Goal: Task Accomplishment & Management: Complete application form

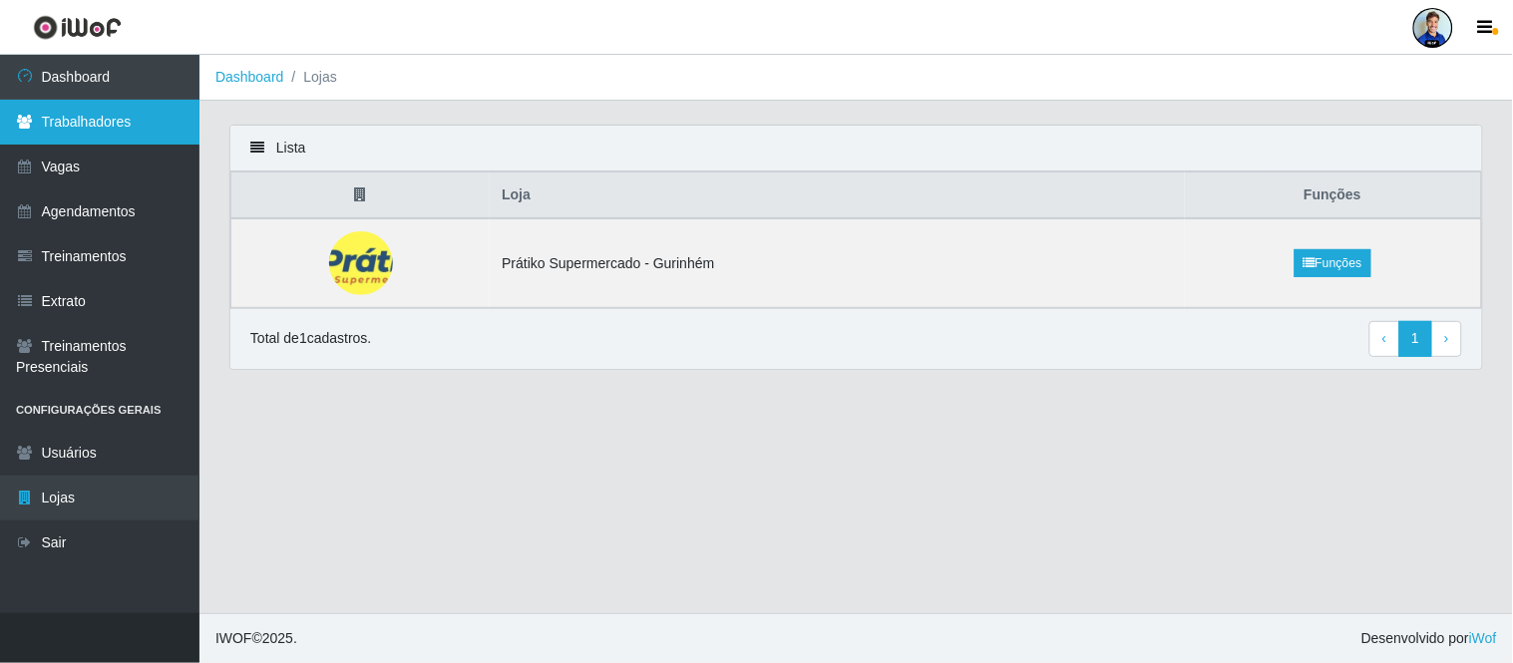
click at [83, 114] on link "Trabalhadores" at bounding box center [99, 122] width 199 height 45
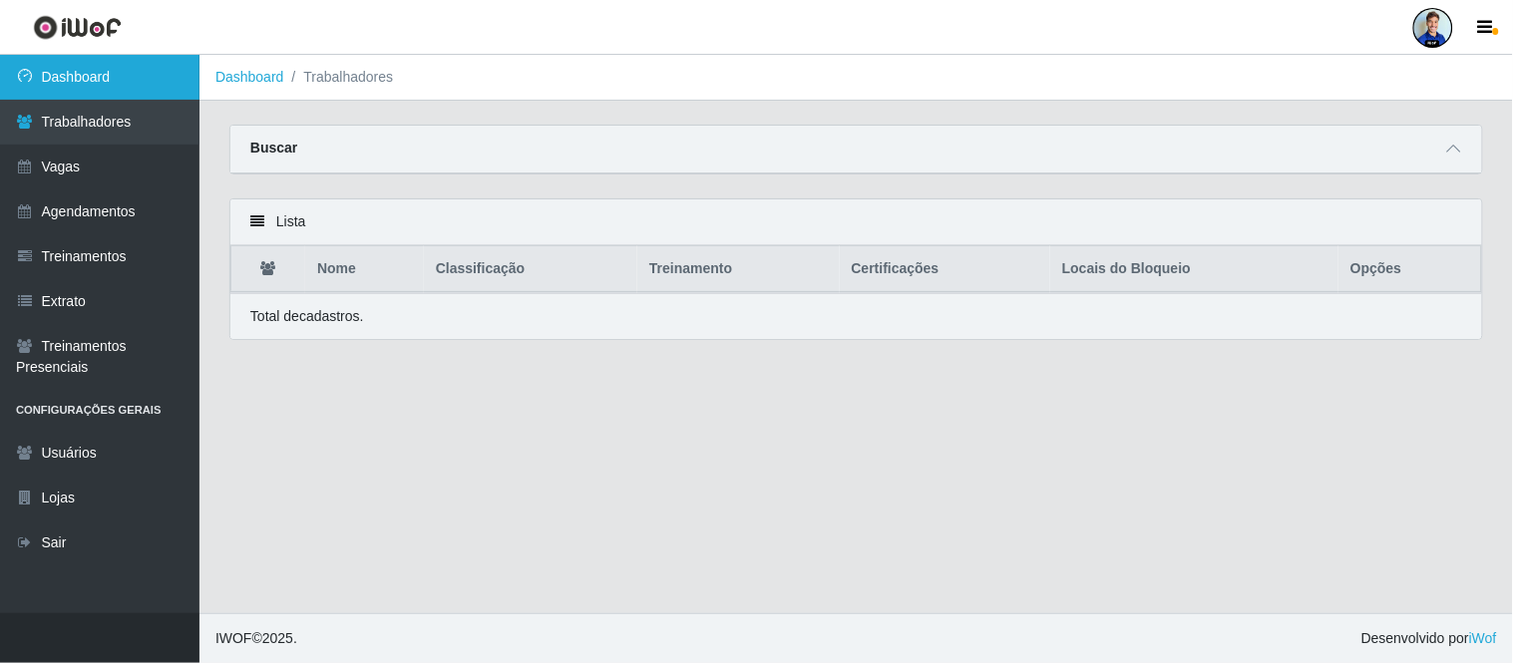
click at [82, 81] on link "Dashboard" at bounding box center [99, 77] width 199 height 45
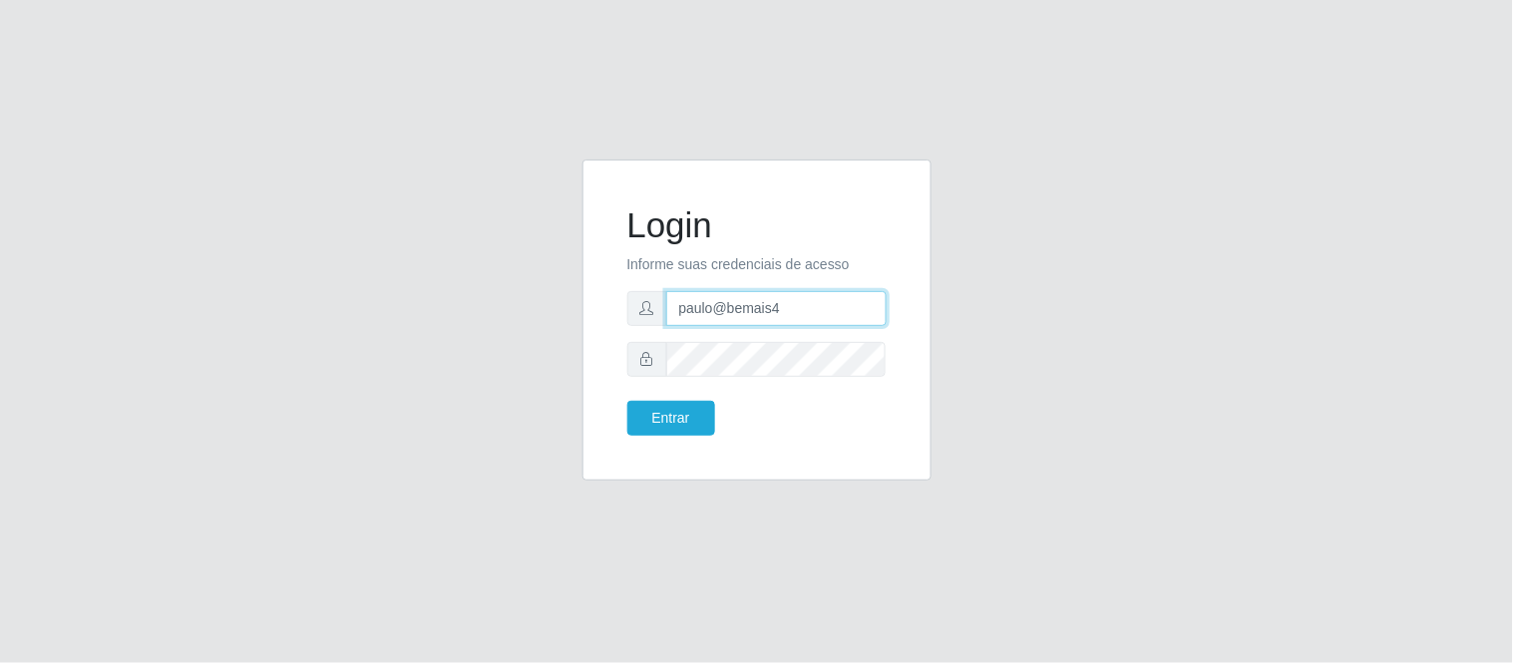
drag, startPoint x: 792, startPoint y: 309, endPoint x: 611, endPoint y: 290, distance: 181.5
click at [611, 290] on div "Login Informe suas credenciais de acesso paulo@bemais4 Entrar" at bounding box center [756, 320] width 299 height 271
type input "juliomarques@carone"
click at [627, 401] on button "Entrar" at bounding box center [671, 418] width 88 height 35
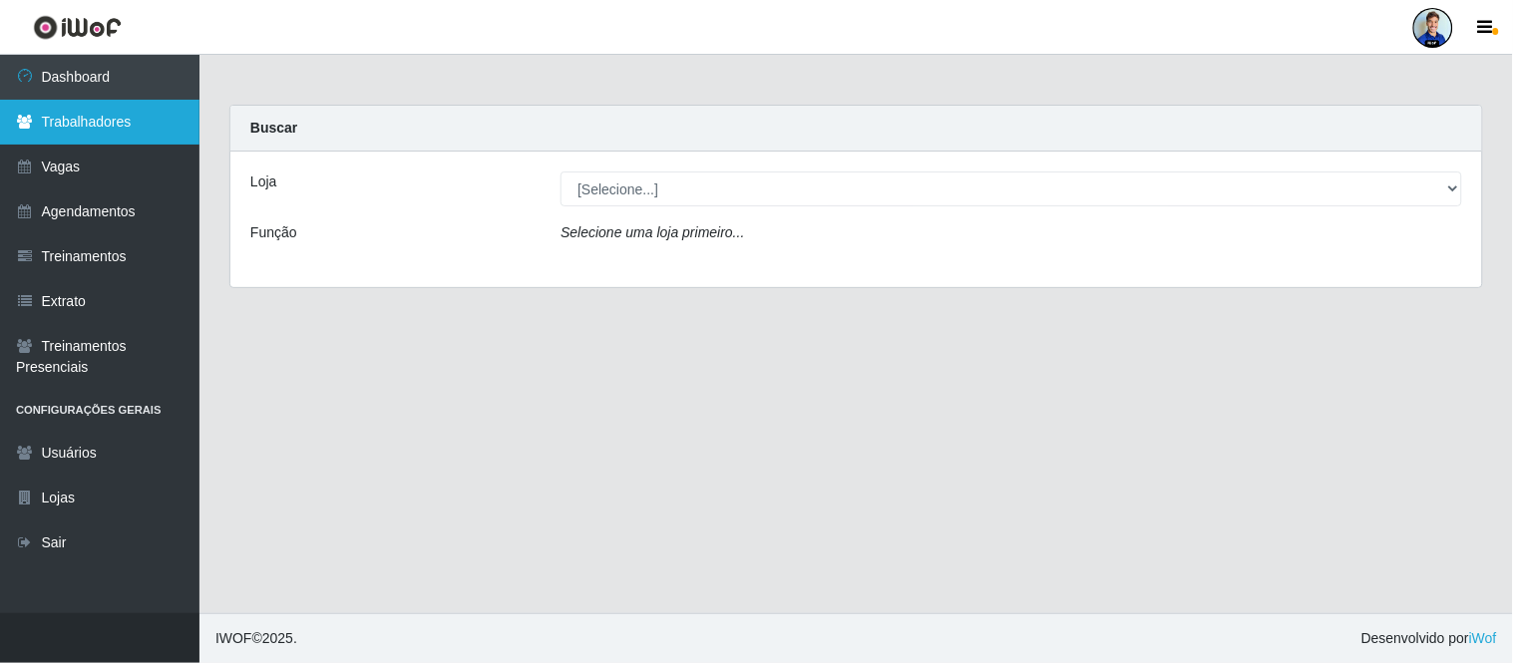
click at [115, 135] on link "Trabalhadores" at bounding box center [99, 122] width 199 height 45
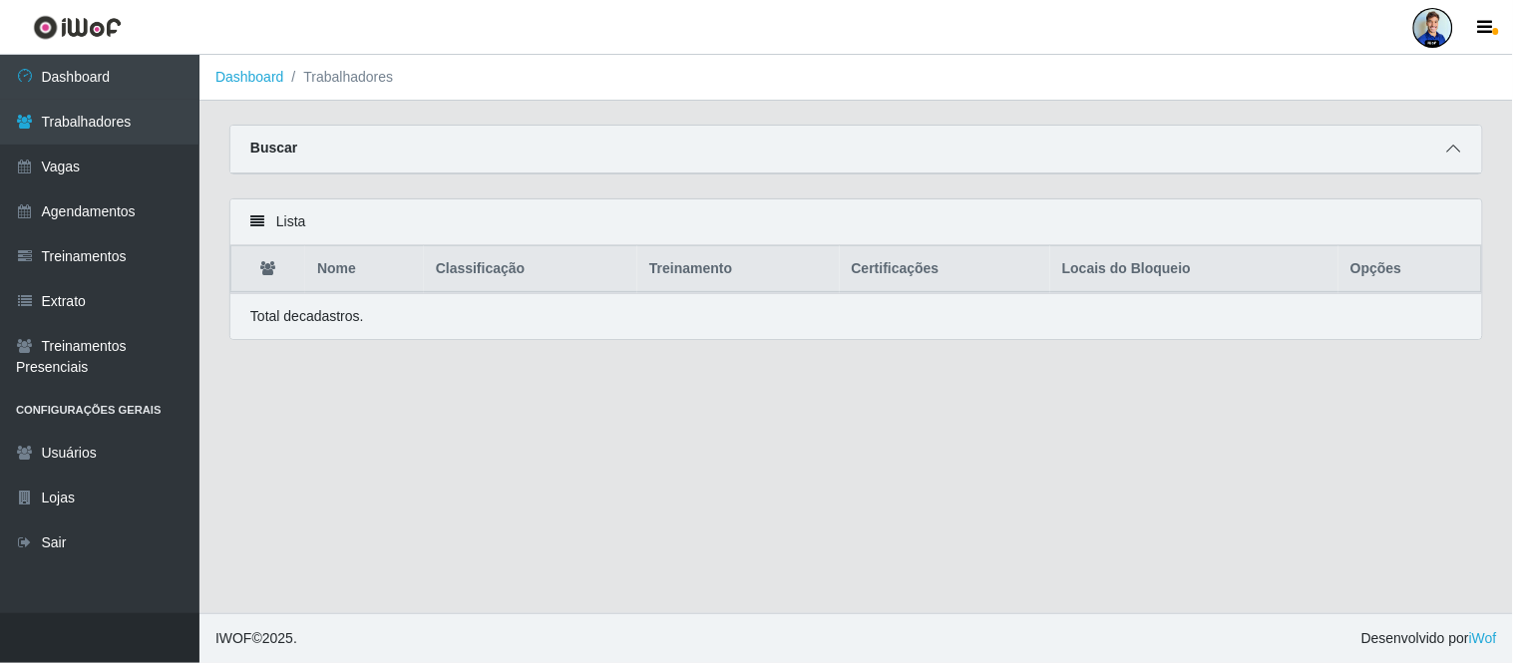
click at [1449, 150] on icon at bounding box center [1454, 149] width 14 height 14
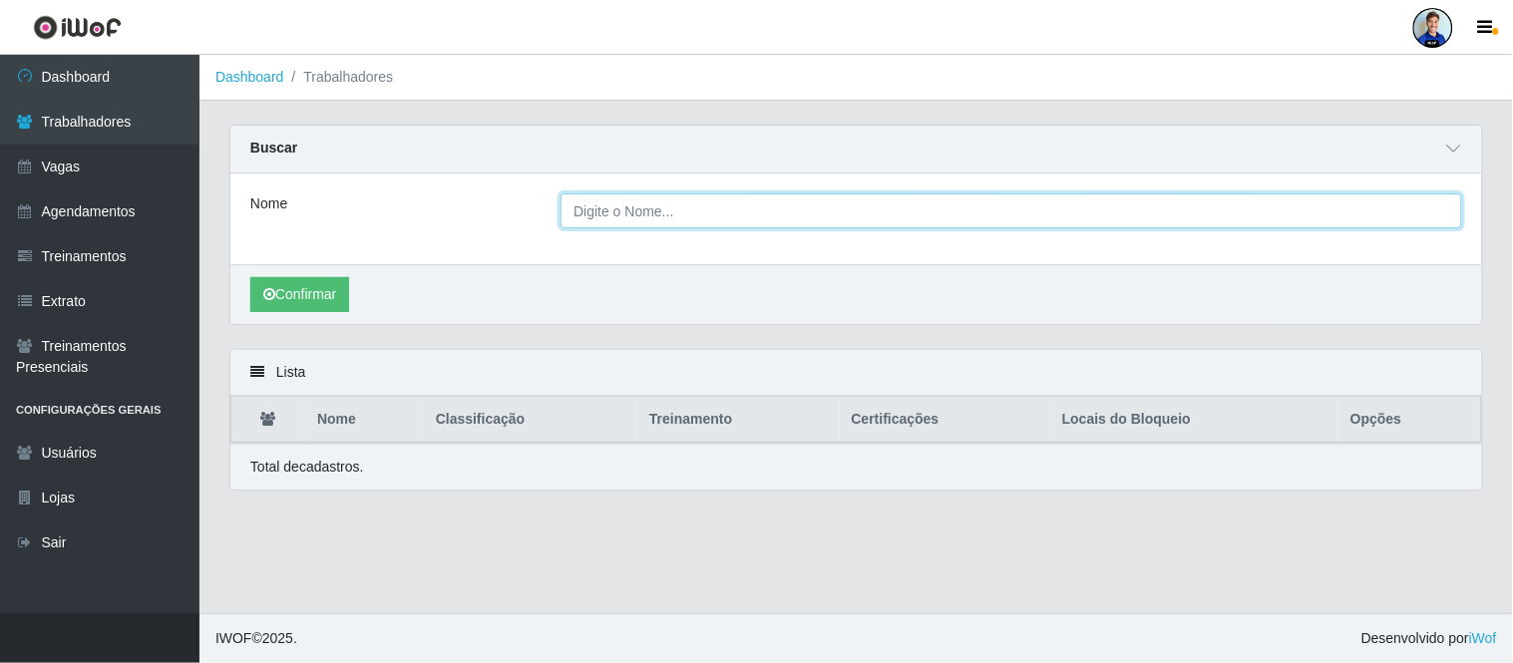
click at [583, 226] on input "Nome" at bounding box center [1012, 211] width 902 height 35
paste input "[PERSON_NAME]"
type input "[PERSON_NAME]"
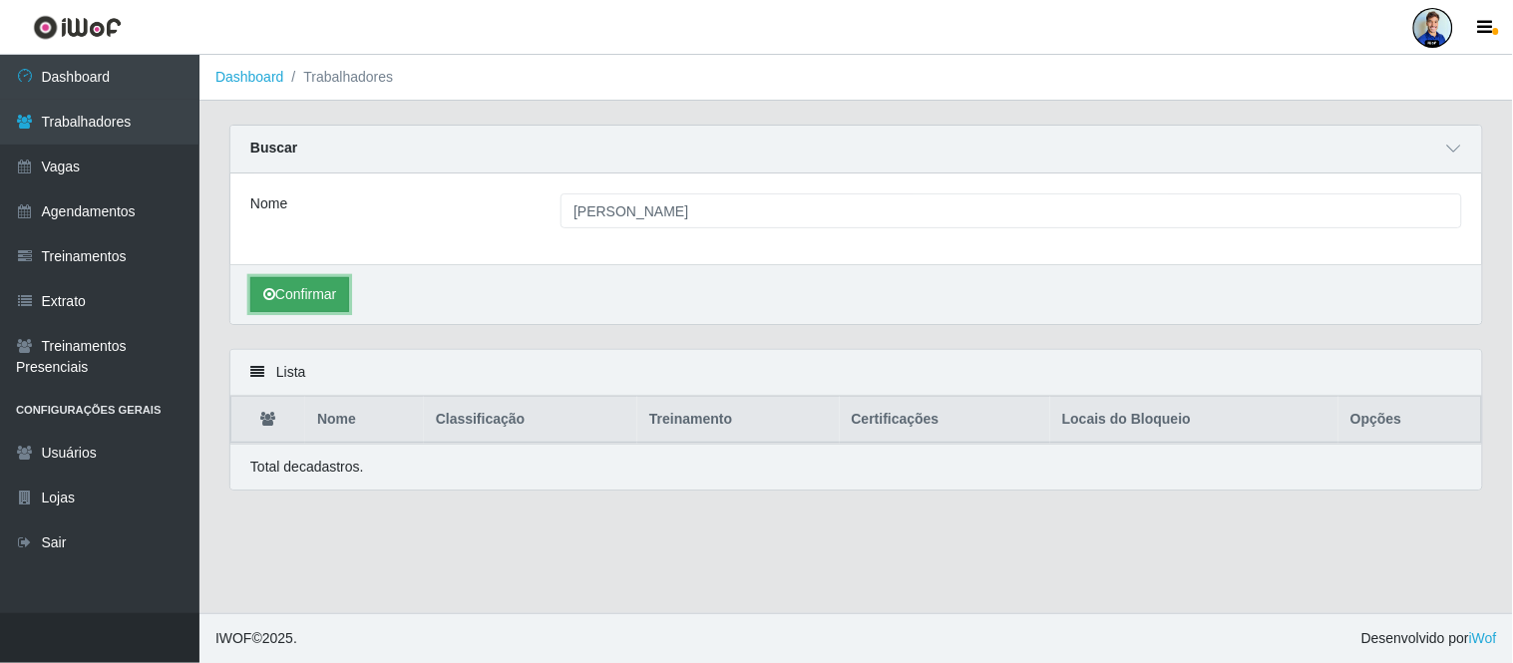
click at [307, 300] on button "Confirmar" at bounding box center [299, 294] width 99 height 35
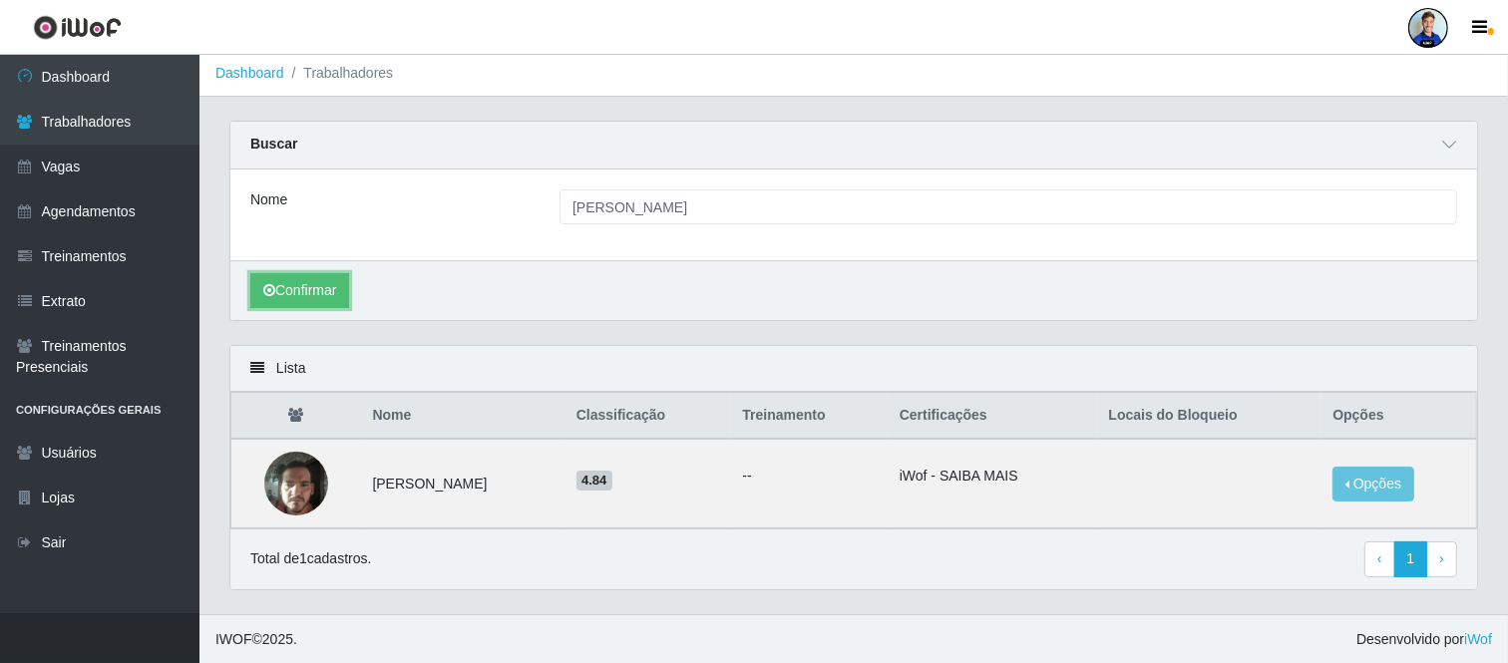
scroll to position [5, 0]
click at [1401, 477] on button "Opções" at bounding box center [1374, 483] width 82 height 35
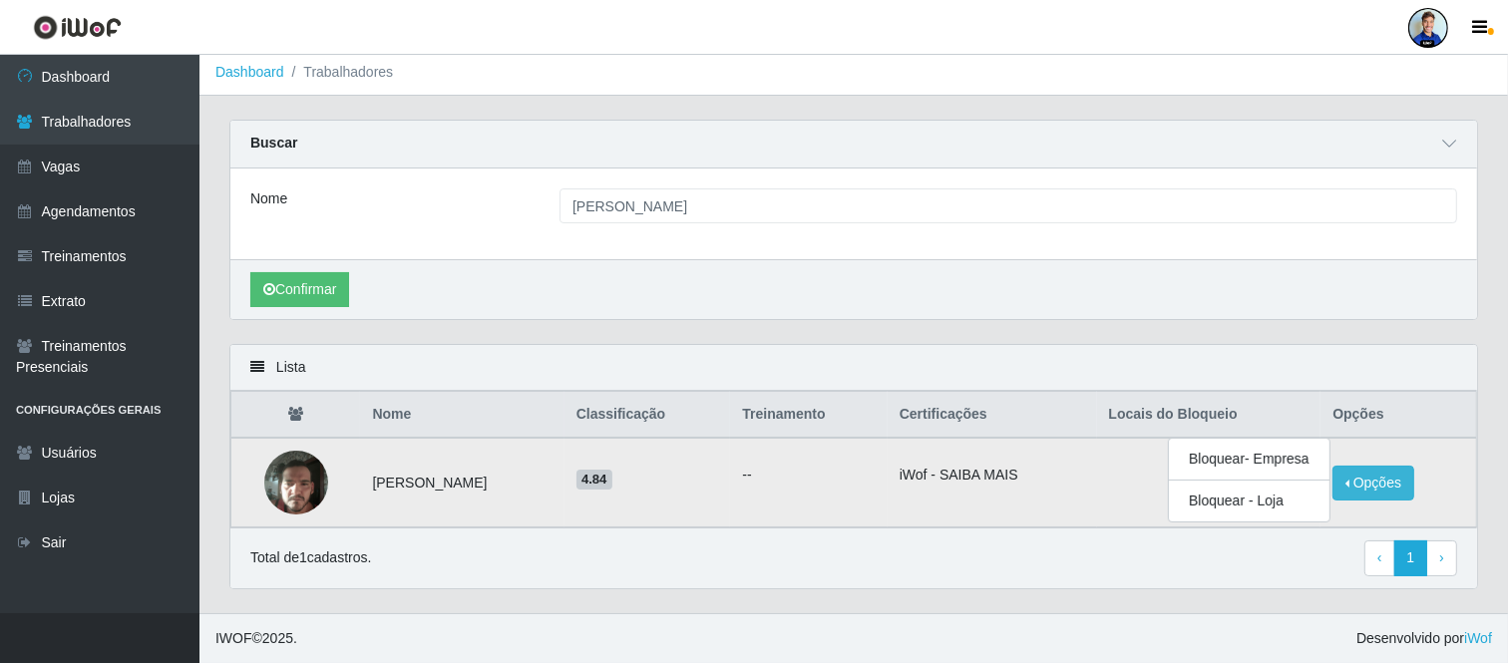
click at [1142, 466] on td at bounding box center [1209, 483] width 224 height 90
click at [1348, 472] on button "Opções" at bounding box center [1374, 483] width 82 height 35
click at [1058, 460] on td "iWof - SAIBA MAIS" at bounding box center [992, 483] width 209 height 90
click at [294, 482] on img at bounding box center [296, 483] width 64 height 86
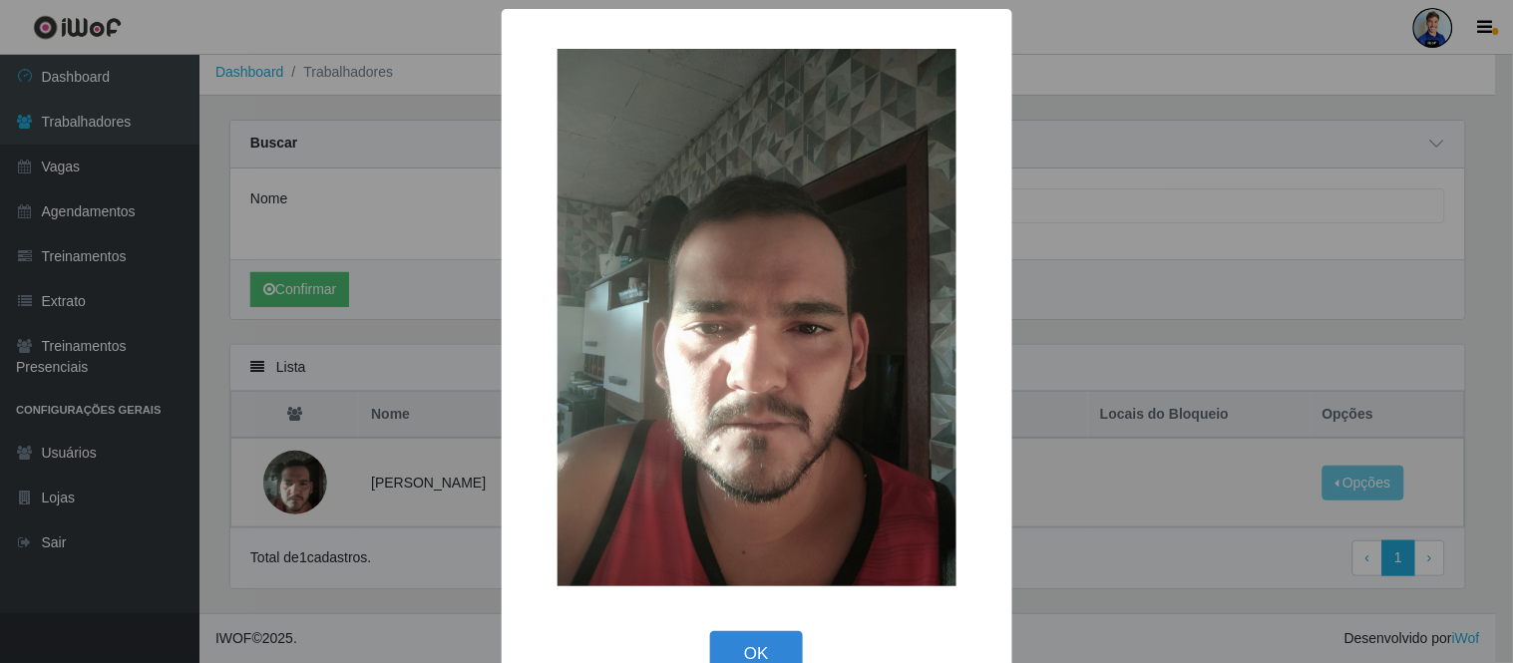
click at [370, 367] on div "× OK Cancel" at bounding box center [756, 331] width 1513 height 663
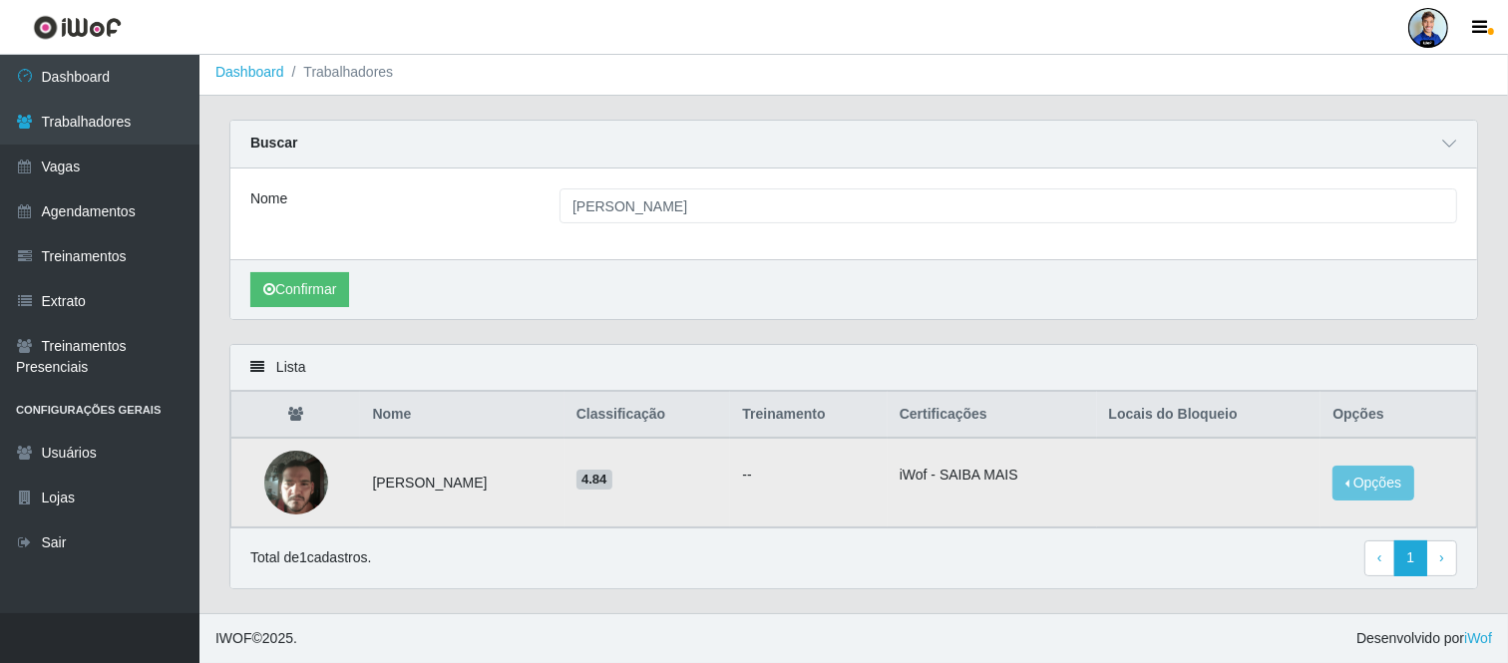
click at [306, 491] on img at bounding box center [296, 483] width 64 height 86
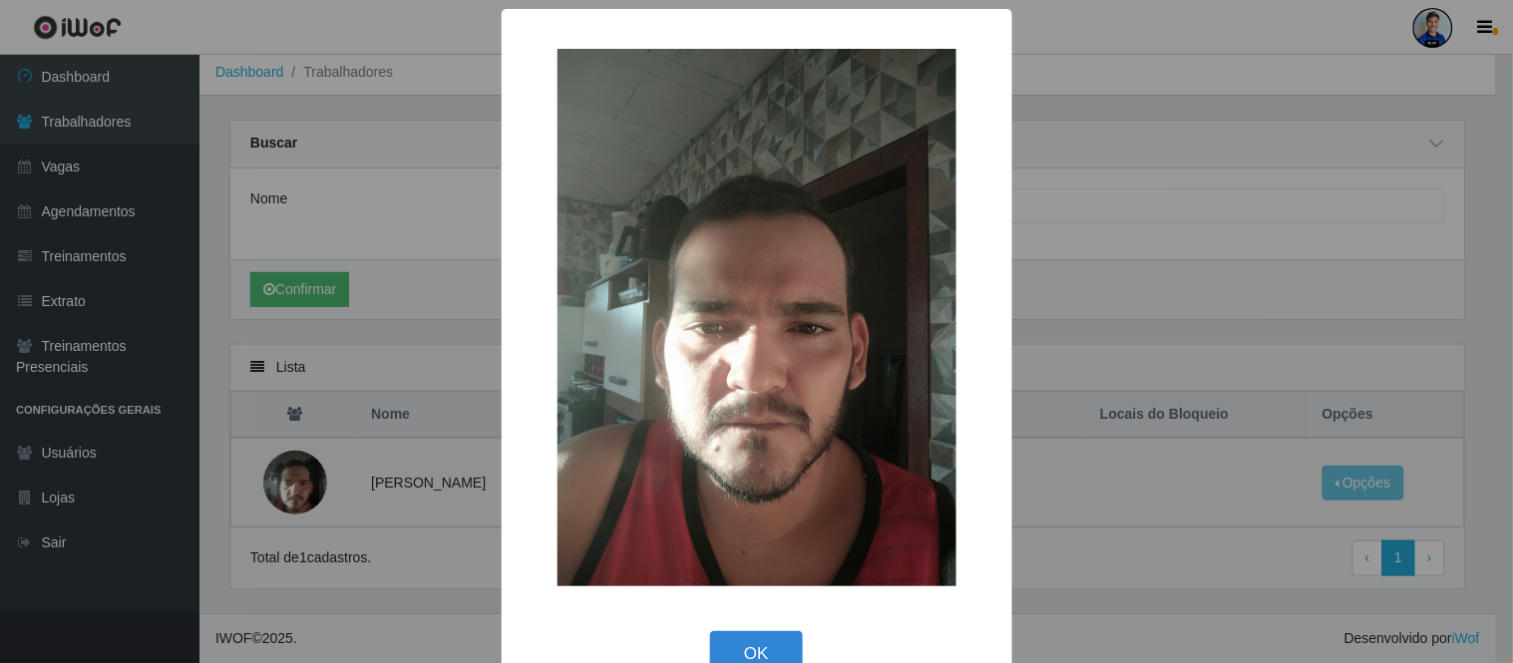
click at [1259, 331] on div "× OK Cancel" at bounding box center [756, 331] width 1513 height 663
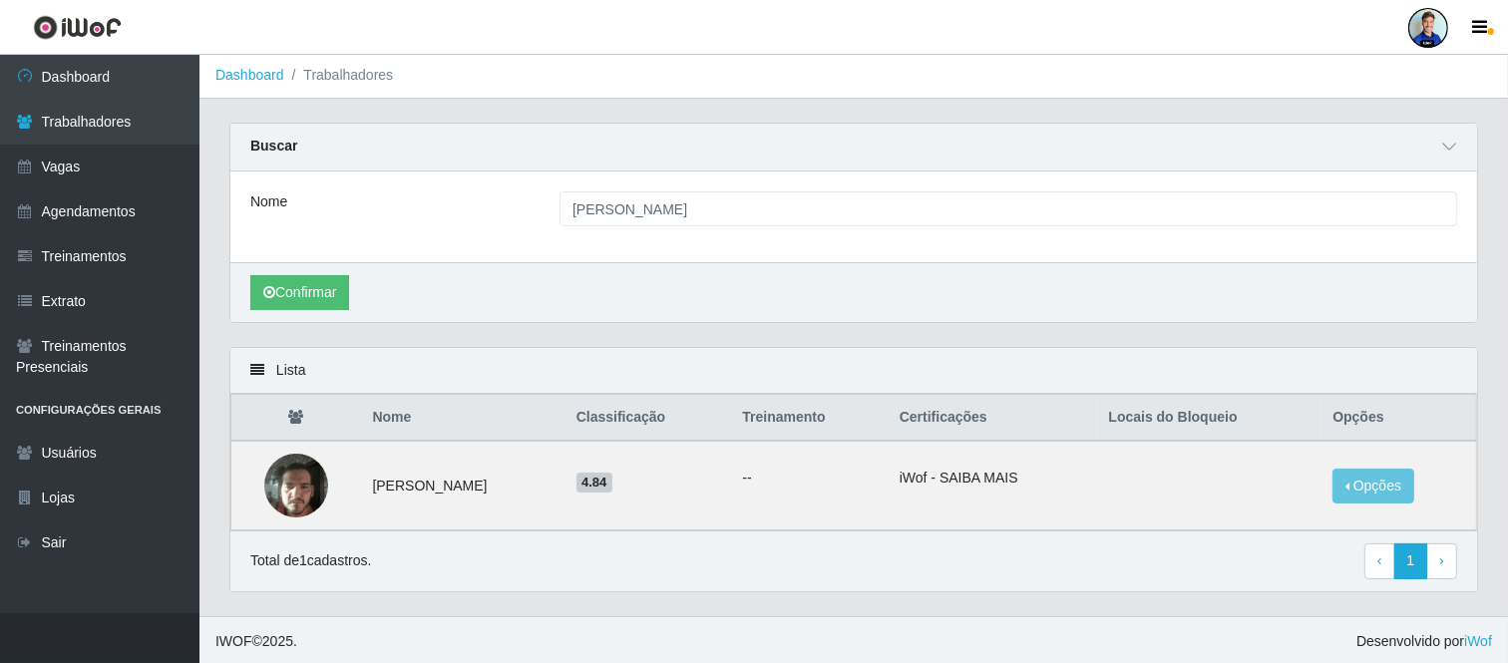
scroll to position [0, 0]
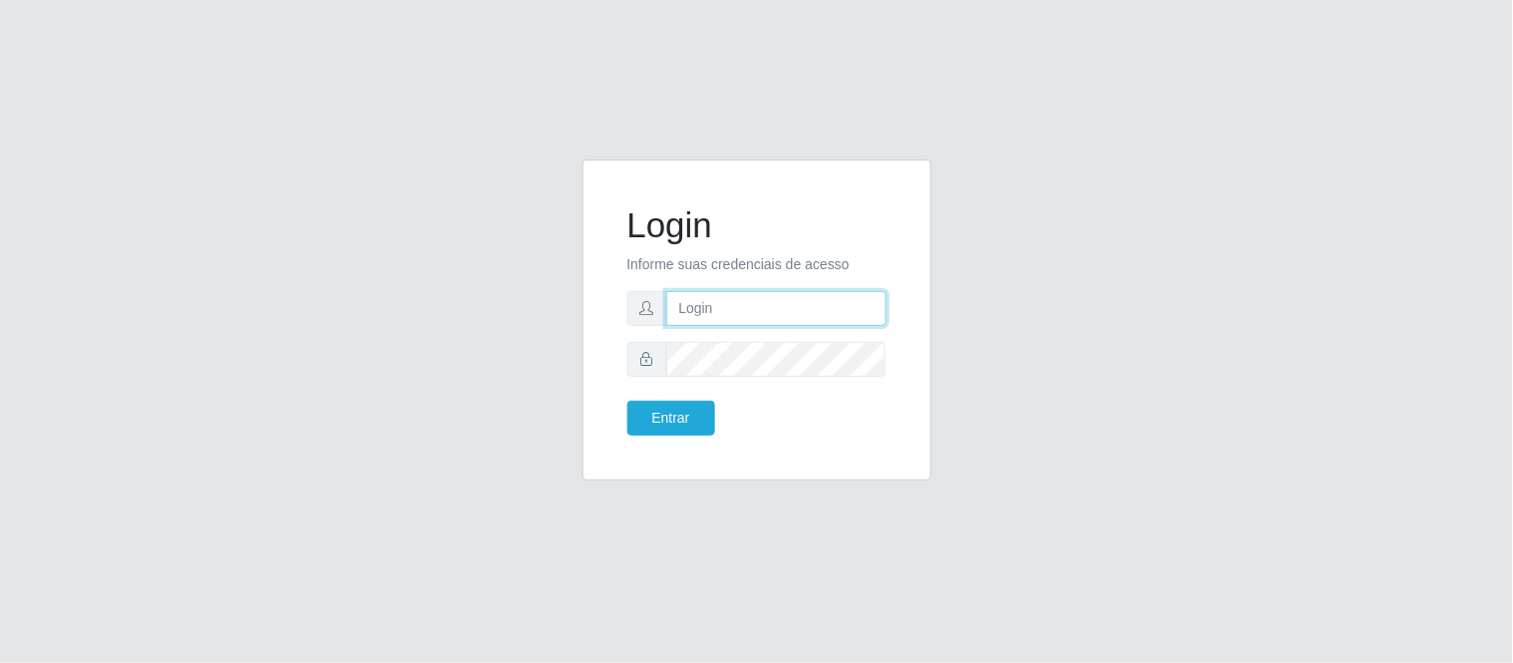
type input "paulo@bemais4"
drag, startPoint x: 781, startPoint y: 305, endPoint x: 642, endPoint y: 309, distance: 138.7
click at [642, 309] on div "paulo@bemais4" at bounding box center [756, 308] width 259 height 35
